Goal: Task Accomplishment & Management: Use online tool/utility

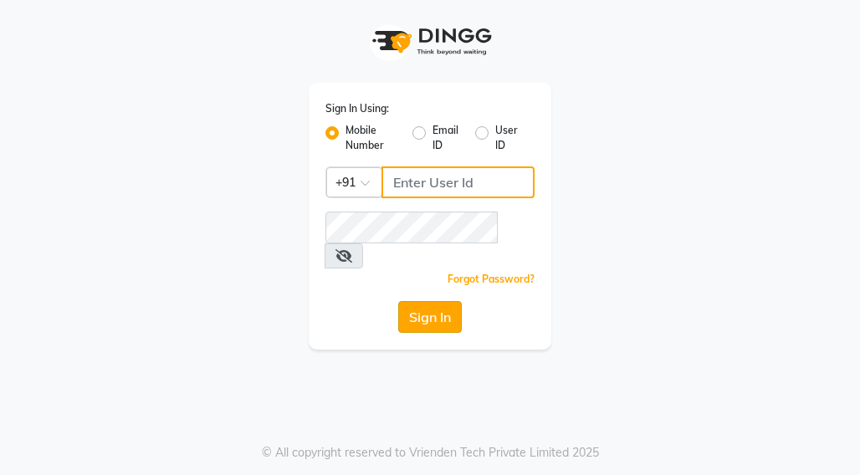
type input "9833444293"
click at [418, 301] on button "Sign In" at bounding box center [430, 317] width 64 height 32
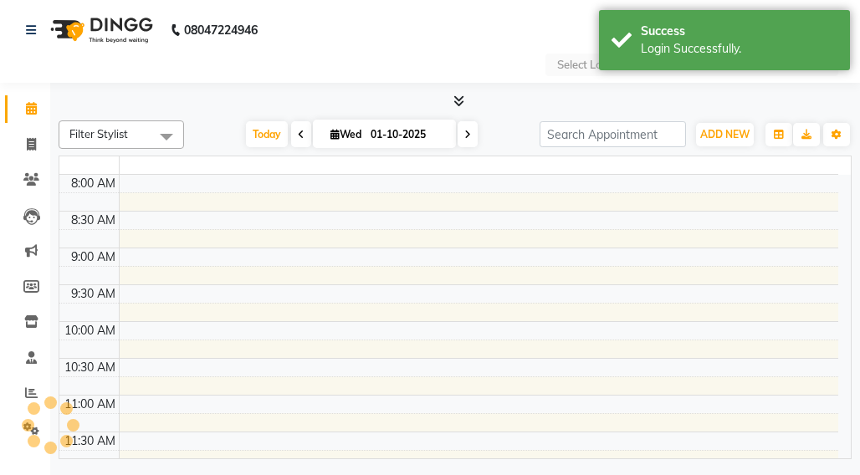
select select "en"
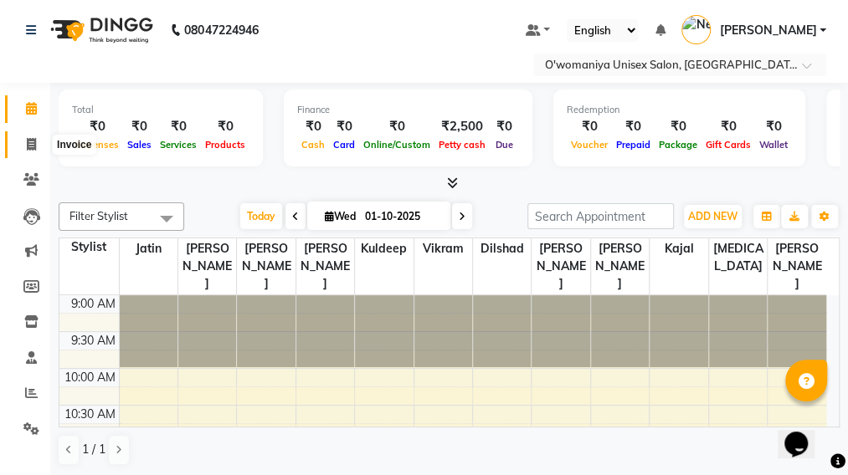
click at [33, 145] on icon at bounding box center [31, 144] width 9 height 13
select select "service"
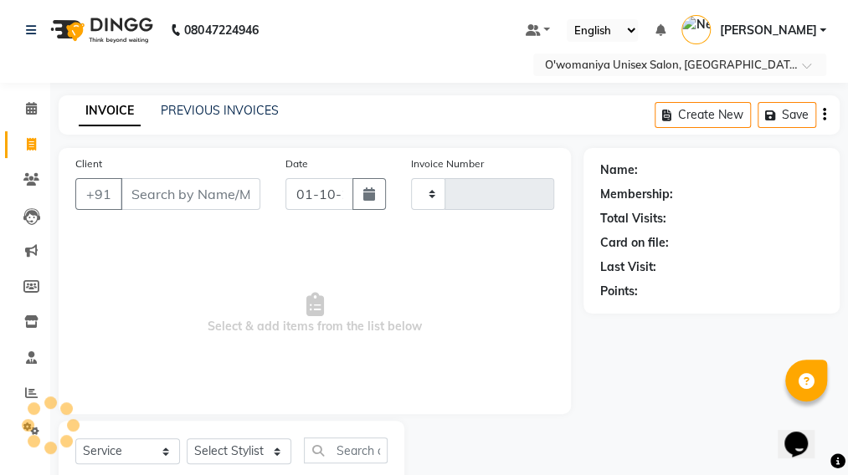
type input "0135"
select select "6581"
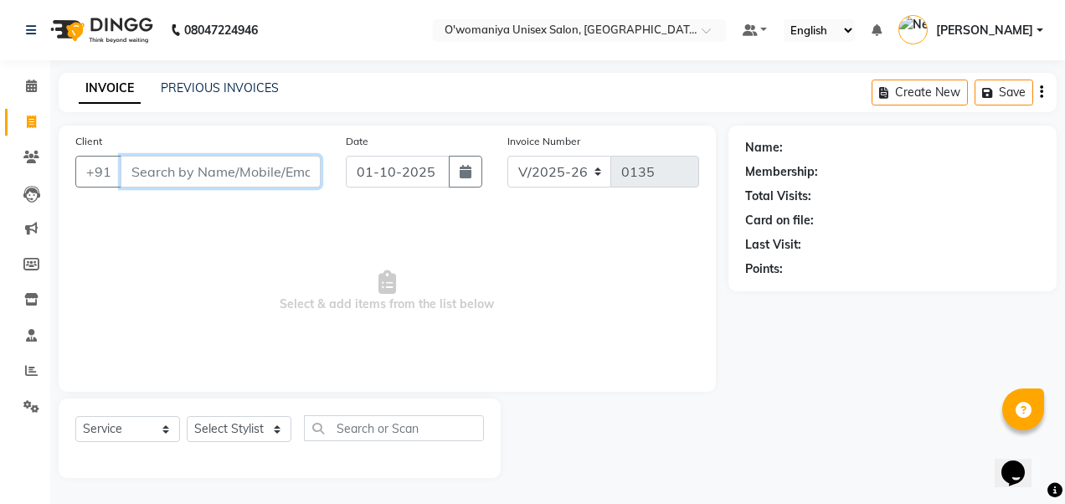
click at [218, 179] on input "Client" at bounding box center [221, 172] width 200 height 32
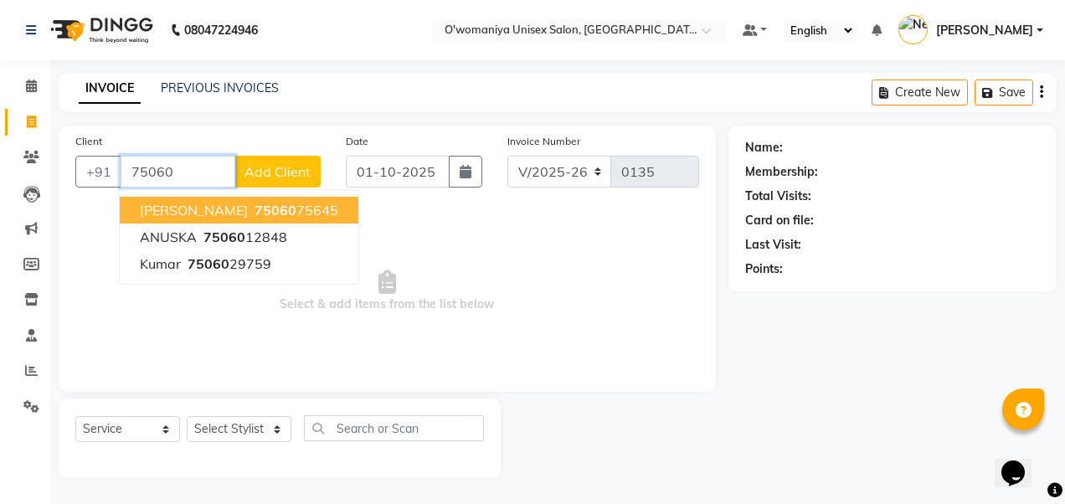
click at [197, 205] on span "[PERSON_NAME]" at bounding box center [194, 210] width 108 height 17
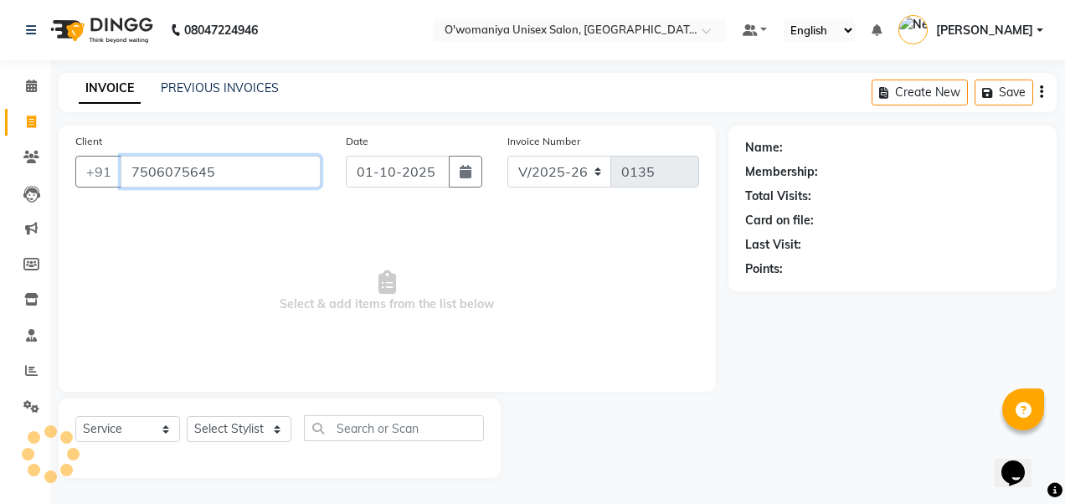
type input "7506075645"
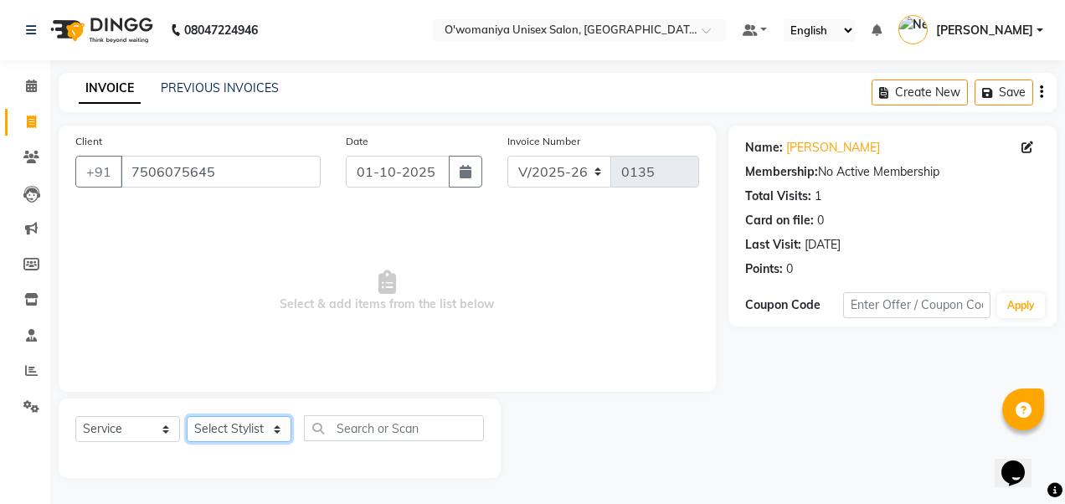
click at [256, 425] on select "Select Stylist Dilshad [PERSON_NAME] kajal [PERSON_NAME] [PERSON_NAME] [MEDICAL…" at bounding box center [239, 429] width 105 height 26
select select "79444"
click at [187, 416] on select "Select Stylist Dilshad [PERSON_NAME] kajal [PERSON_NAME] [PERSON_NAME] [MEDICAL…" at bounding box center [239, 429] width 105 height 26
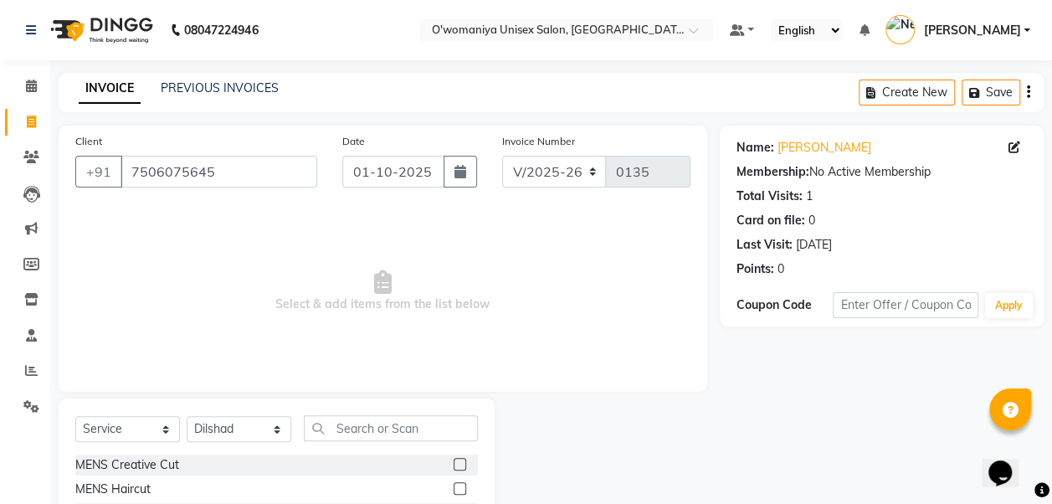
click at [194, 475] on div "MENS Haircut" at bounding box center [276, 489] width 403 height 21
click at [454, 475] on label at bounding box center [460, 488] width 13 height 13
click at [454, 475] on input "checkbox" at bounding box center [459, 489] width 11 height 11
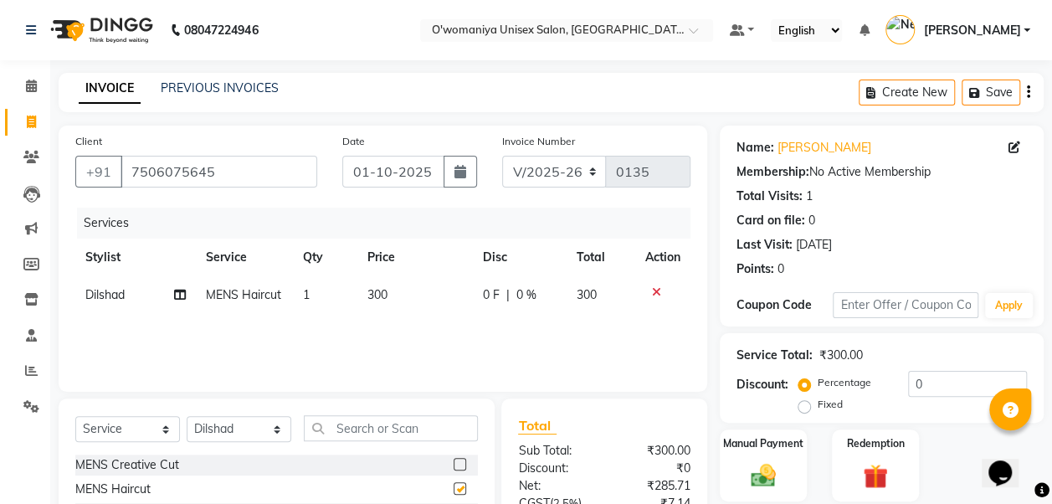
checkbox input "false"
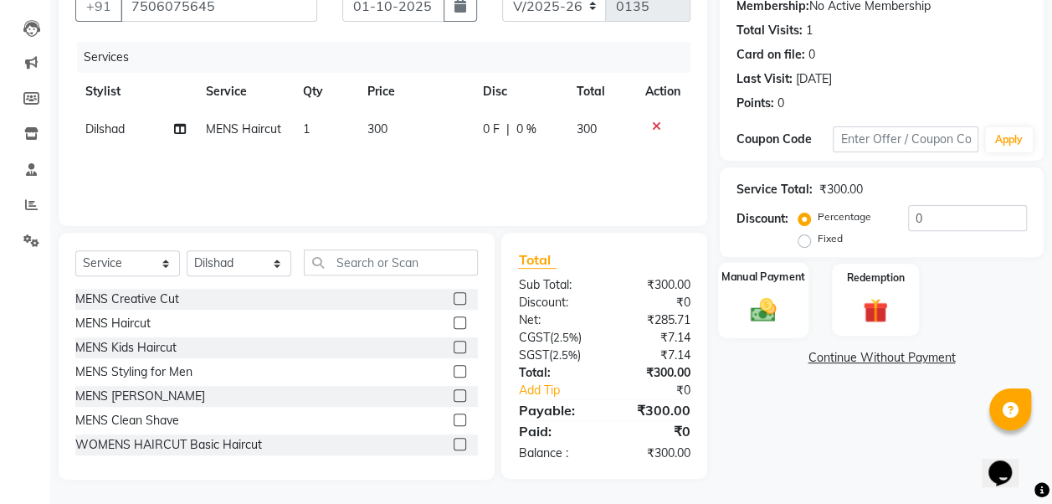
click at [757, 288] on div "Manual Payment" at bounding box center [763, 299] width 91 height 75
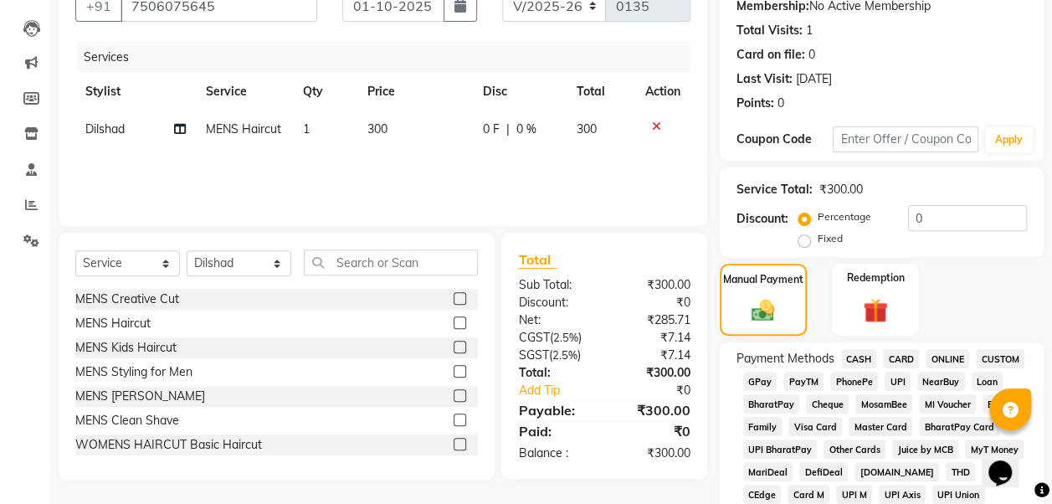
click at [760, 380] on span "GPay" at bounding box center [760, 381] width 34 height 19
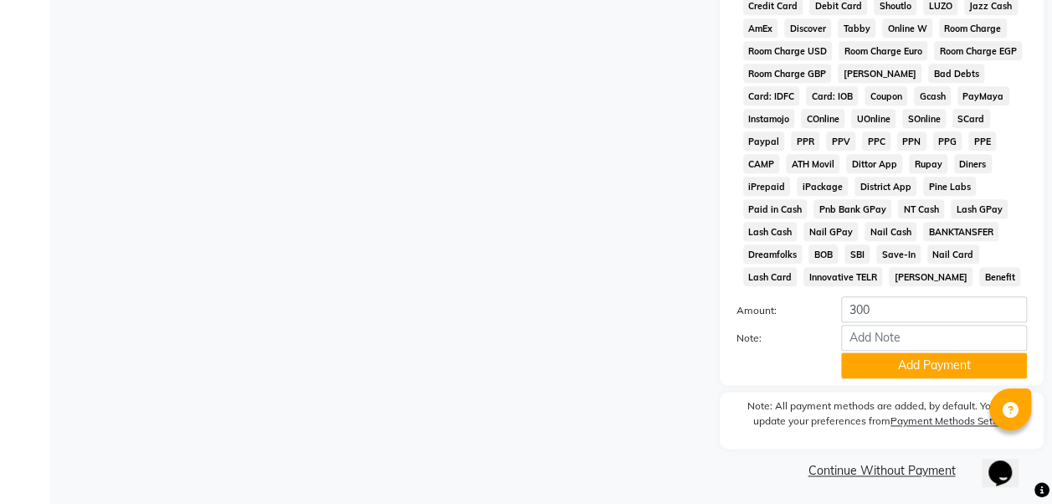
scroll to position [822, 0]
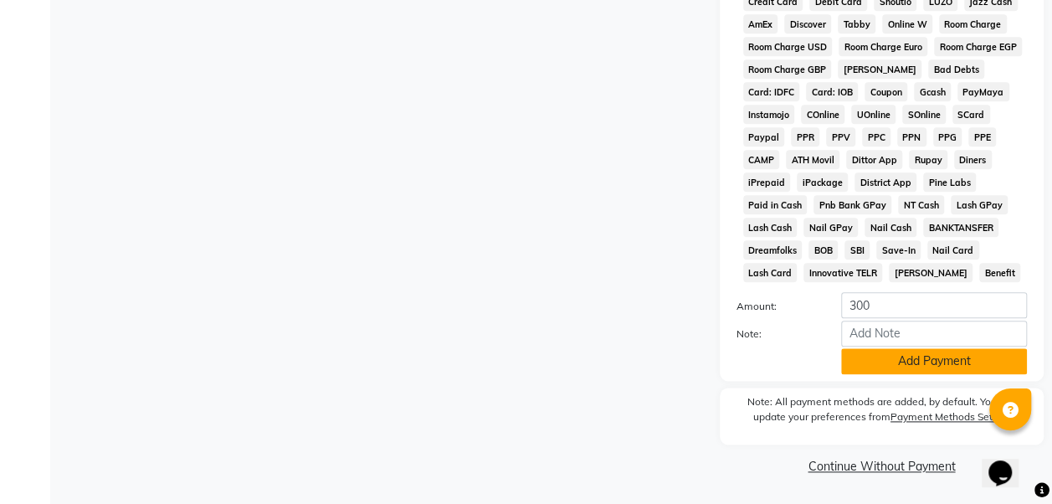
click at [859, 357] on button "Add Payment" at bounding box center [934, 361] width 186 height 26
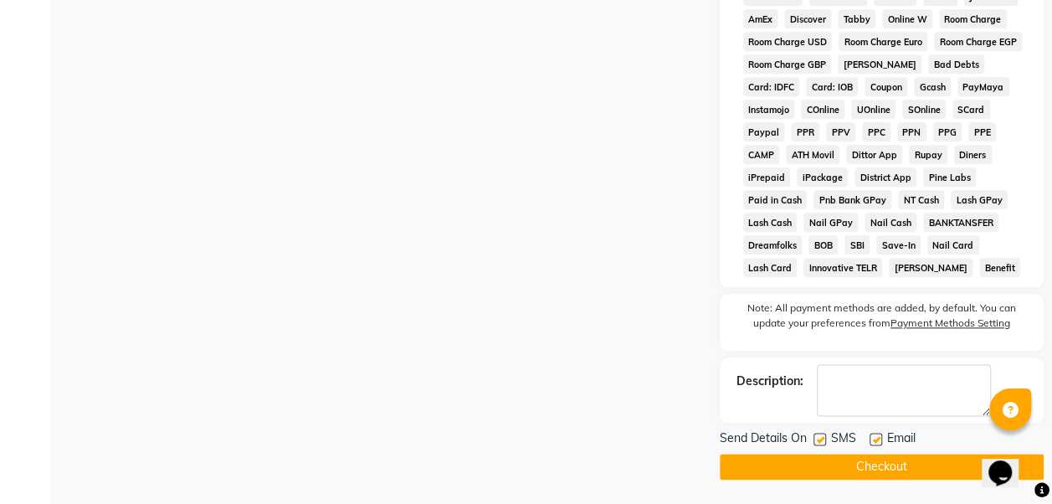
click at [852, 463] on button "Checkout" at bounding box center [882, 467] width 324 height 26
click at [852, 463] on div "Checkout" at bounding box center [882, 467] width 324 height 26
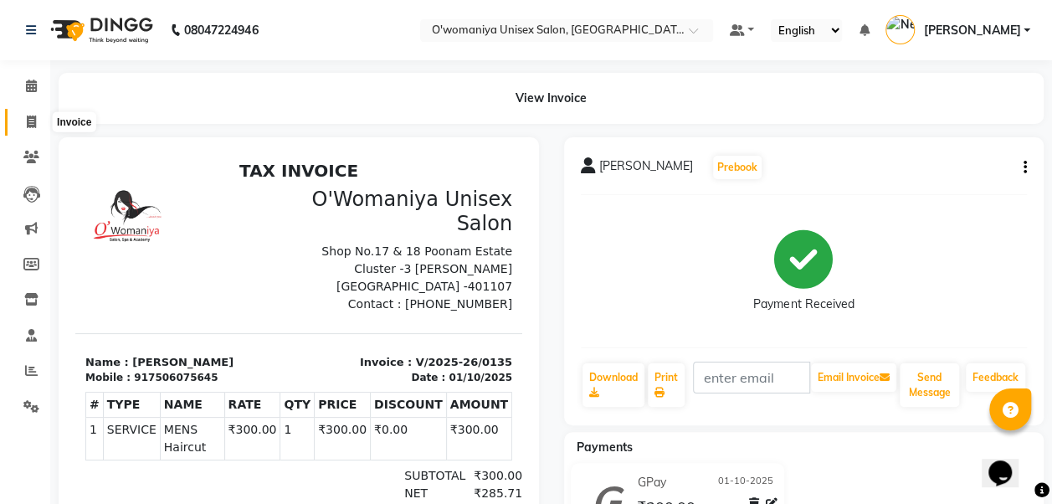
click at [35, 121] on icon at bounding box center [31, 121] width 9 height 13
select select "service"
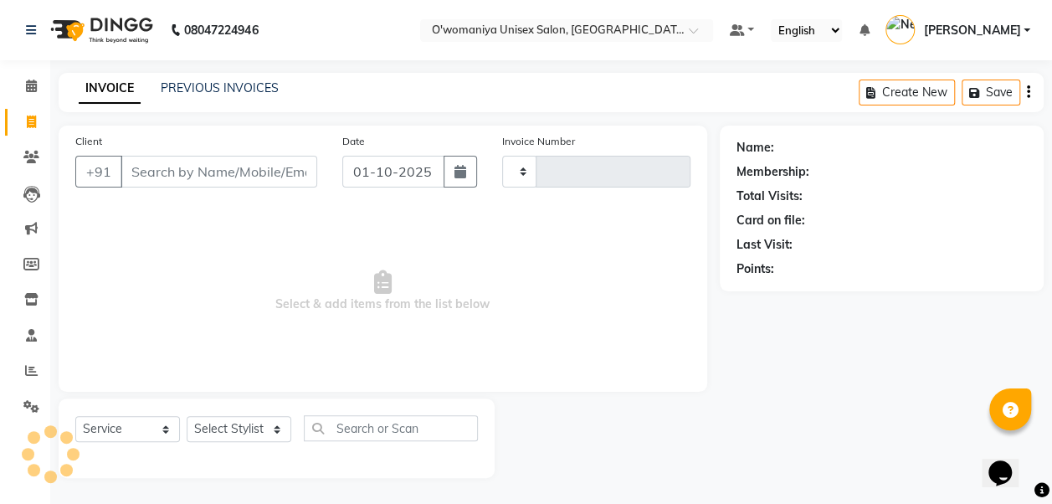
type input "0136"
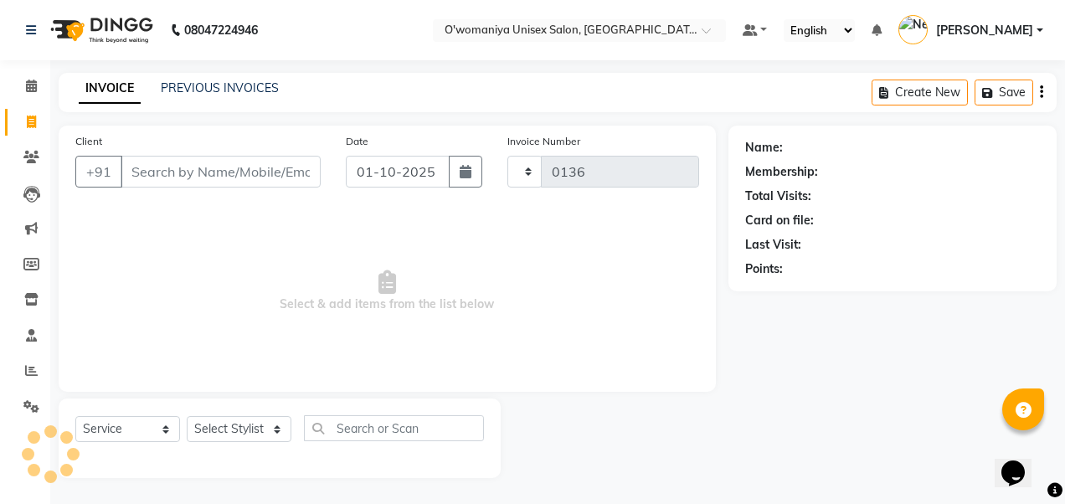
select select "6581"
click at [28, 87] on icon at bounding box center [31, 86] width 11 height 13
